Goal: Transaction & Acquisition: Purchase product/service

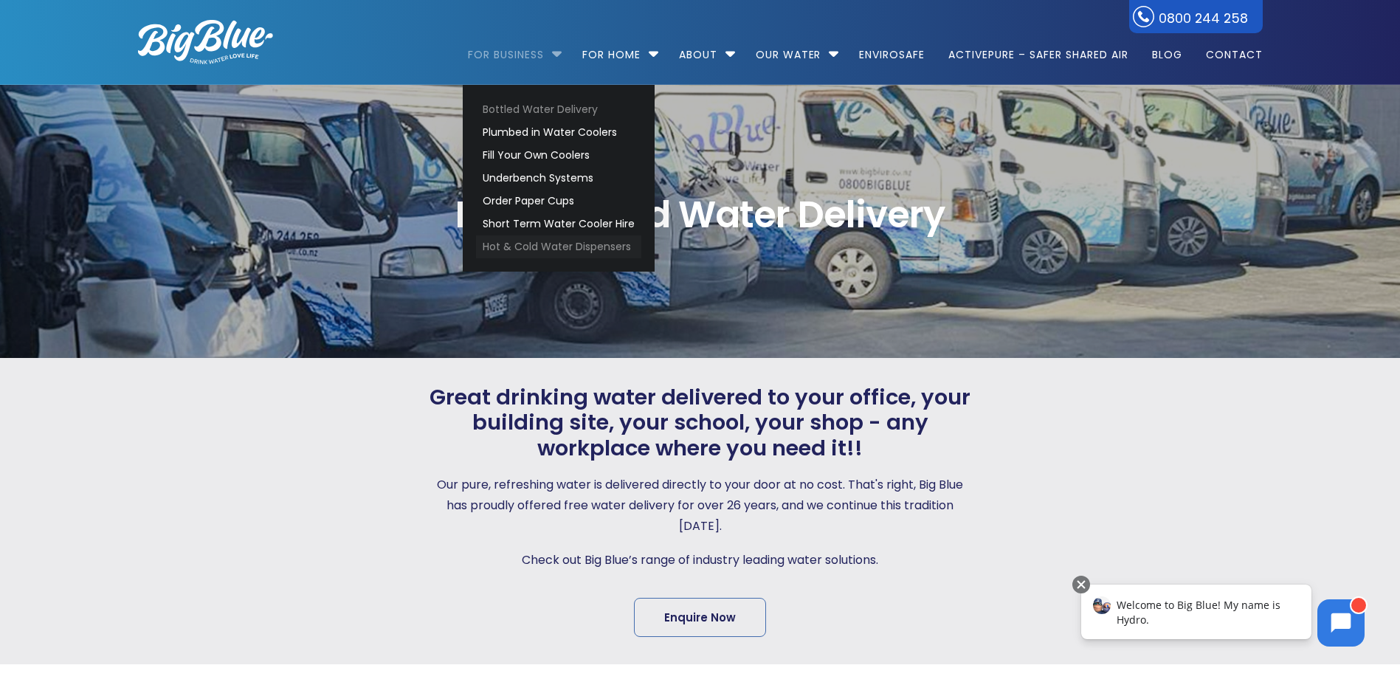
click at [555, 248] on link "Hot & Cold Water Dispensers" at bounding box center [558, 246] width 165 height 23
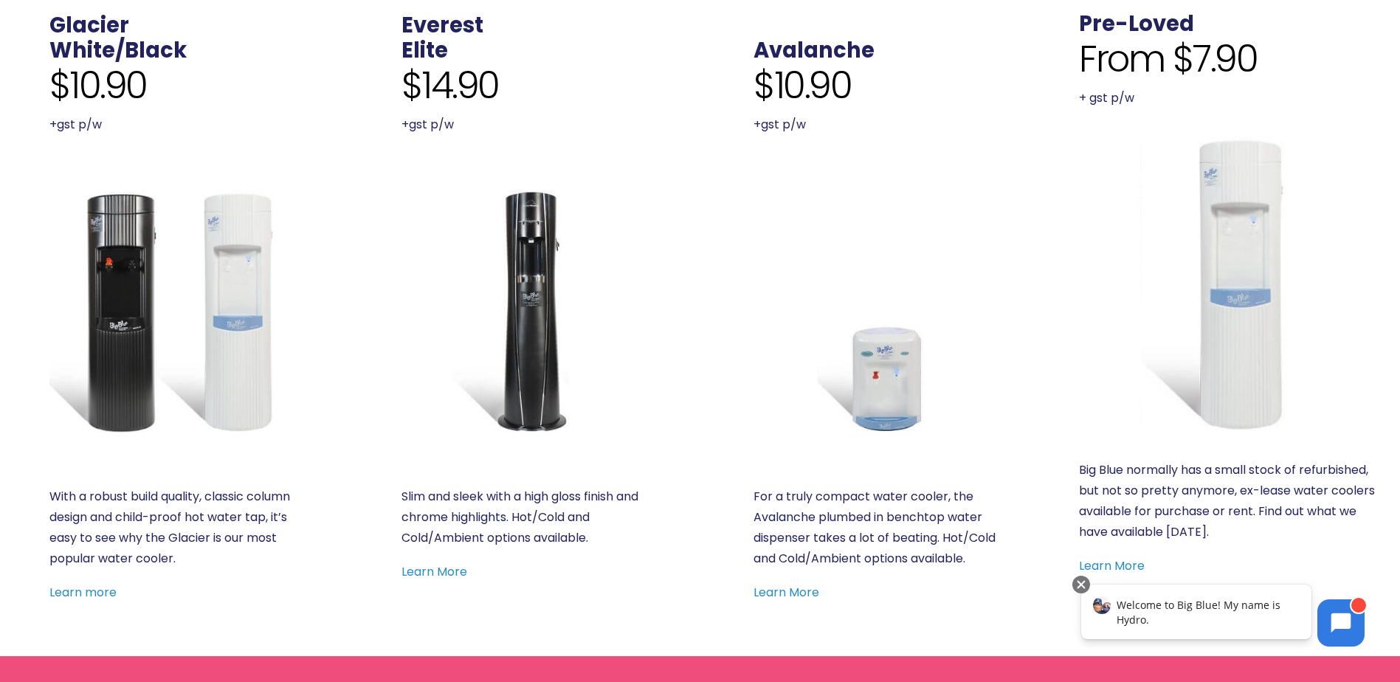
scroll to position [664, 0]
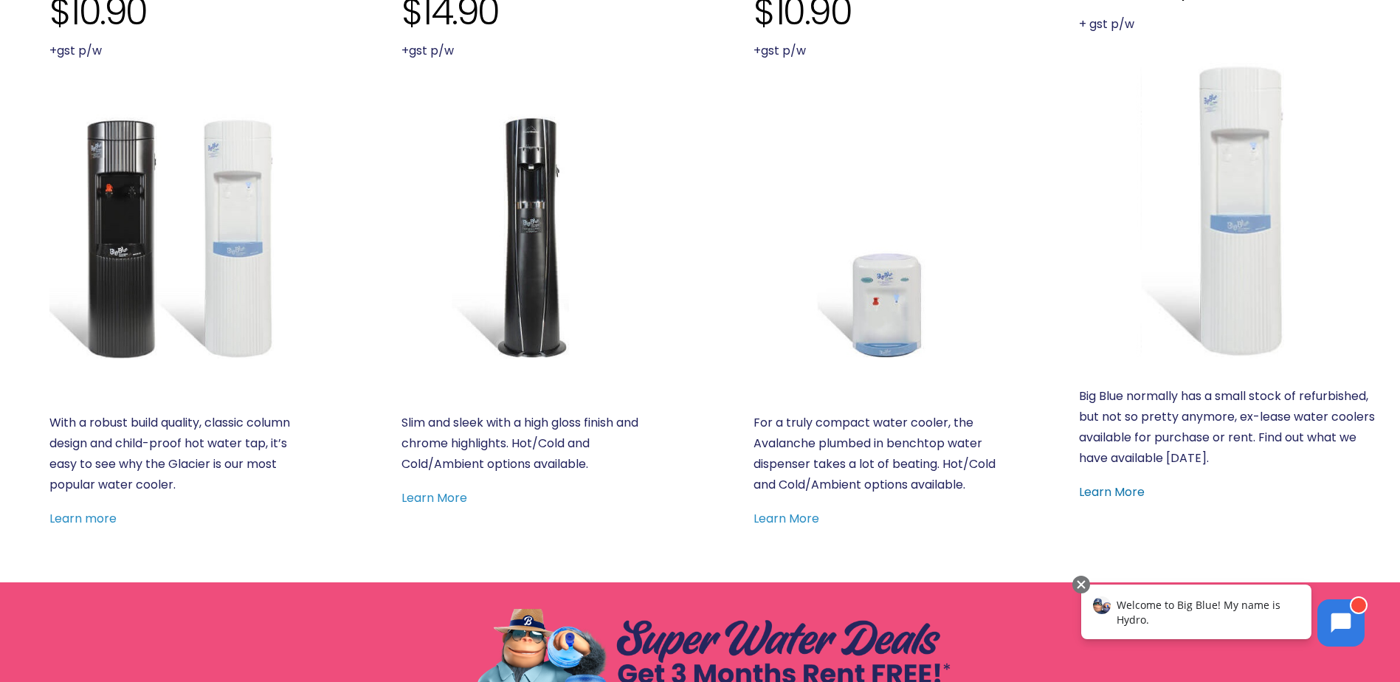
click at [1113, 494] on link "Learn More" at bounding box center [1112, 491] width 66 height 17
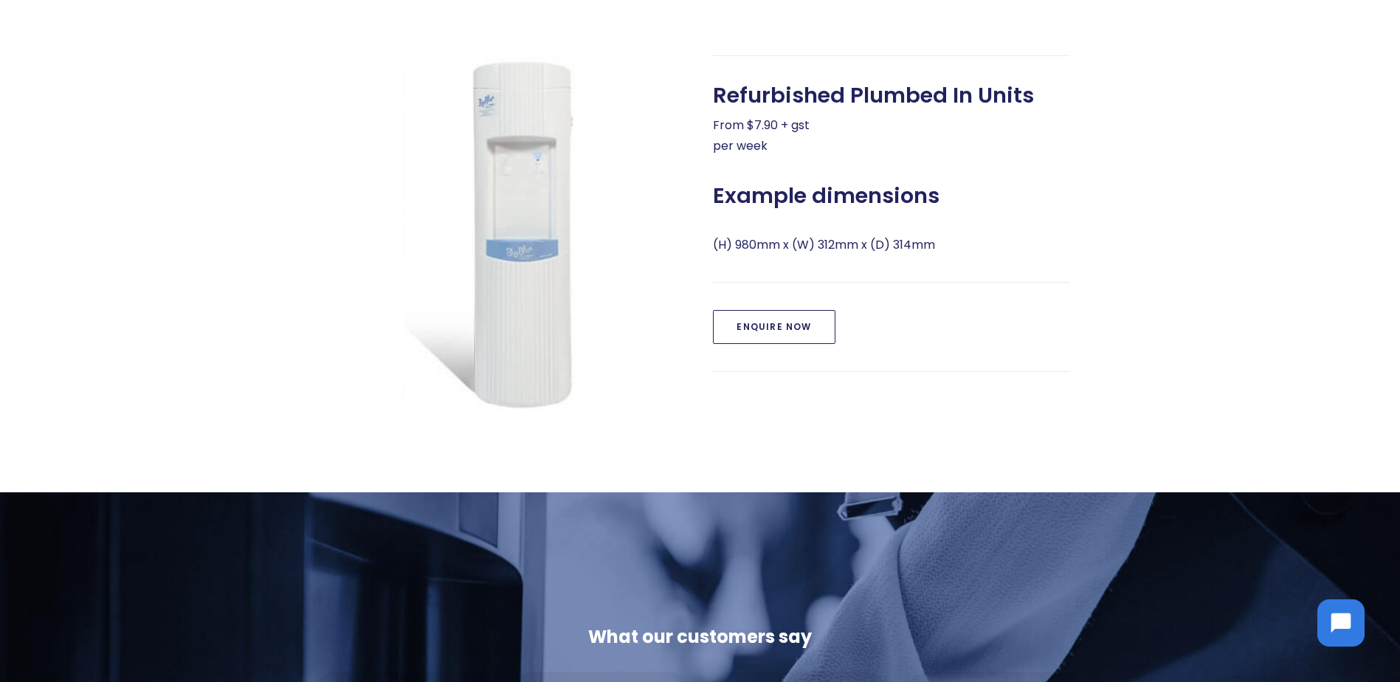
click at [782, 326] on link "Enquire Now" at bounding box center [774, 327] width 122 height 34
